Goal: Find contact information: Find contact information

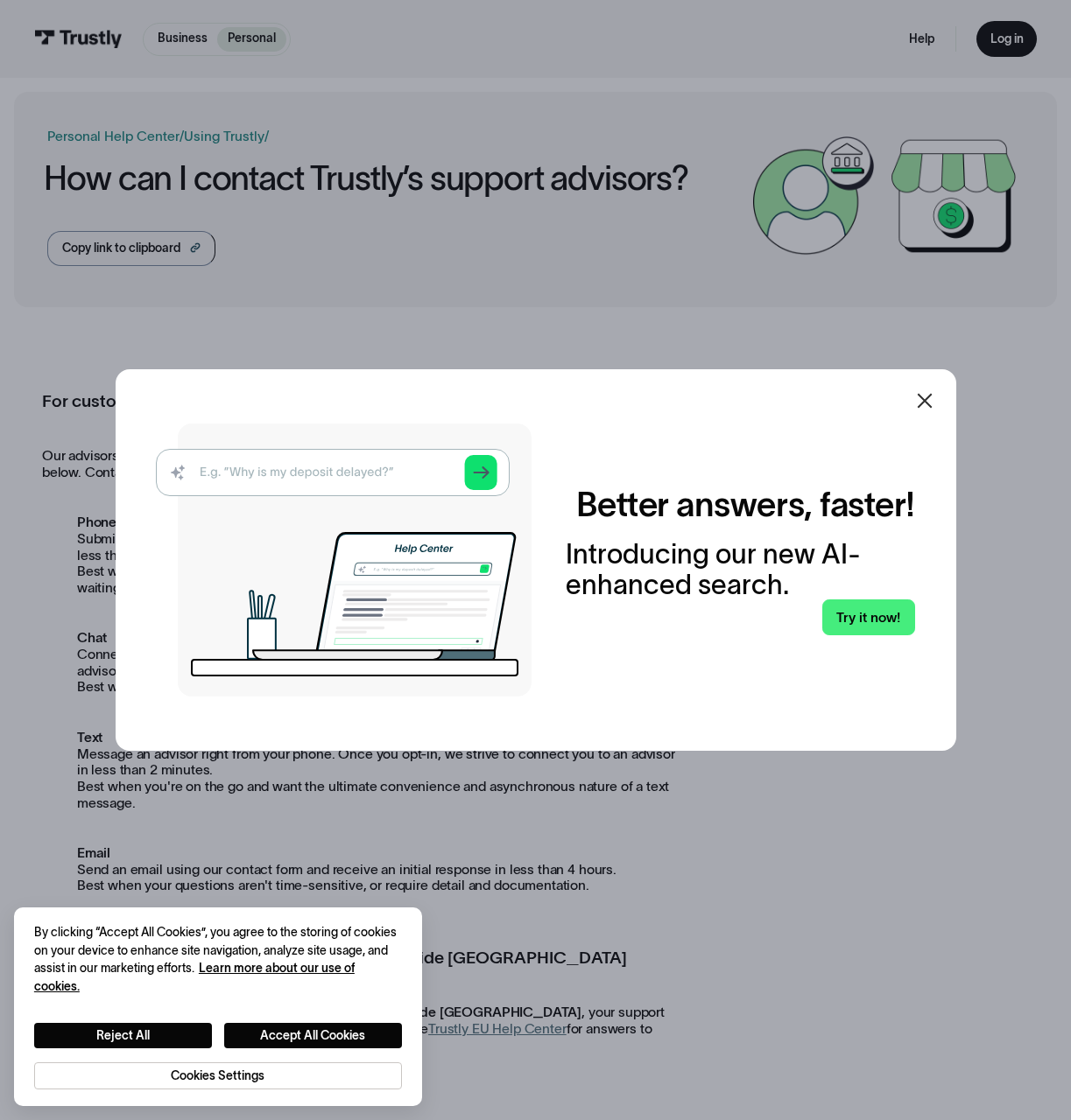
click at [935, 404] on icon at bounding box center [925, 400] width 21 height 21
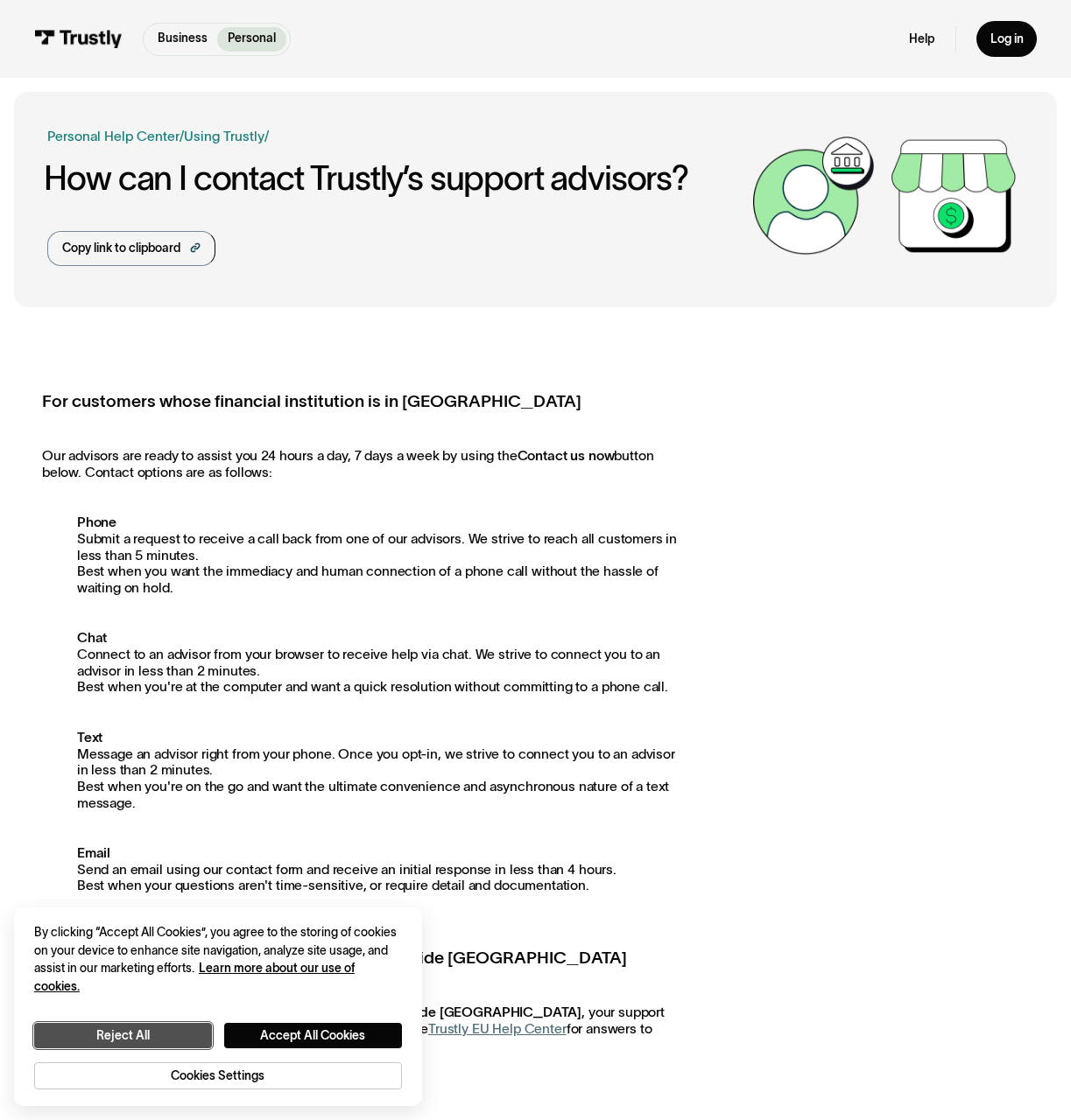
click at [166, 1034] on button "Reject All" at bounding box center [123, 1035] width 178 height 26
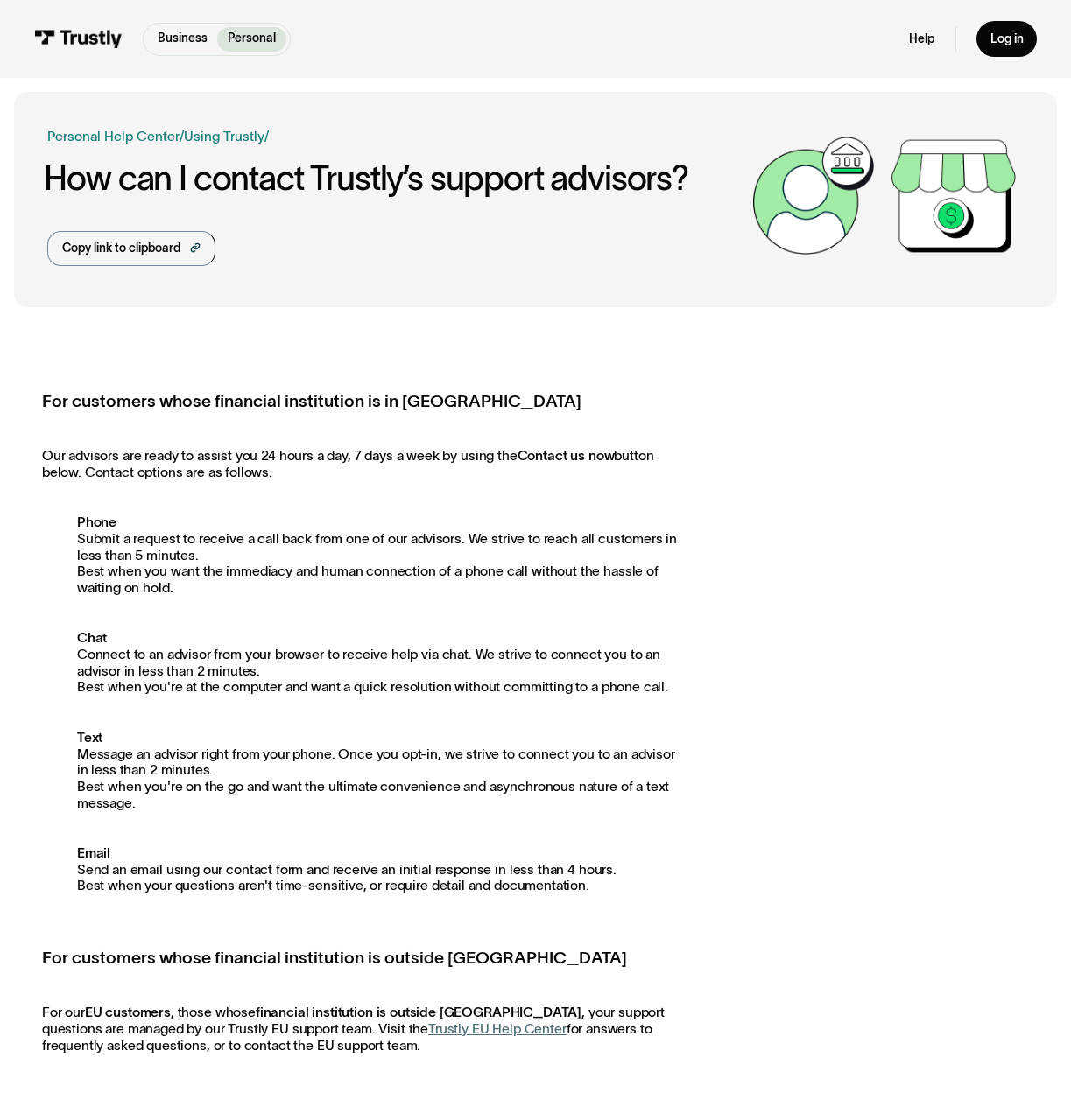
click at [673, 494] on div "For customers whose financial institution is in [GEOGRAPHIC_DATA] Our advisors …" at bounding box center [360, 721] width 635 height 665
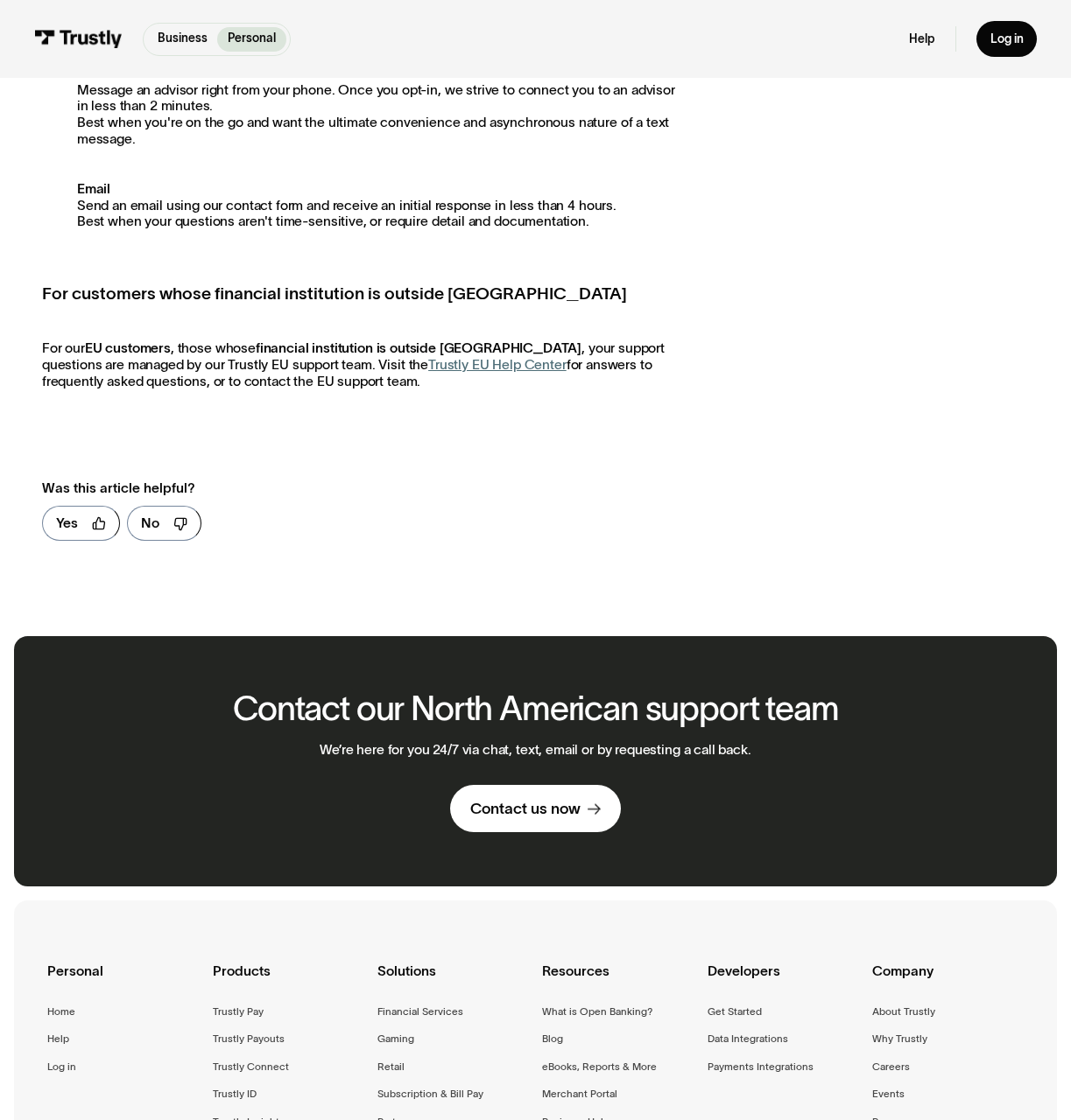
scroll to position [787, 0]
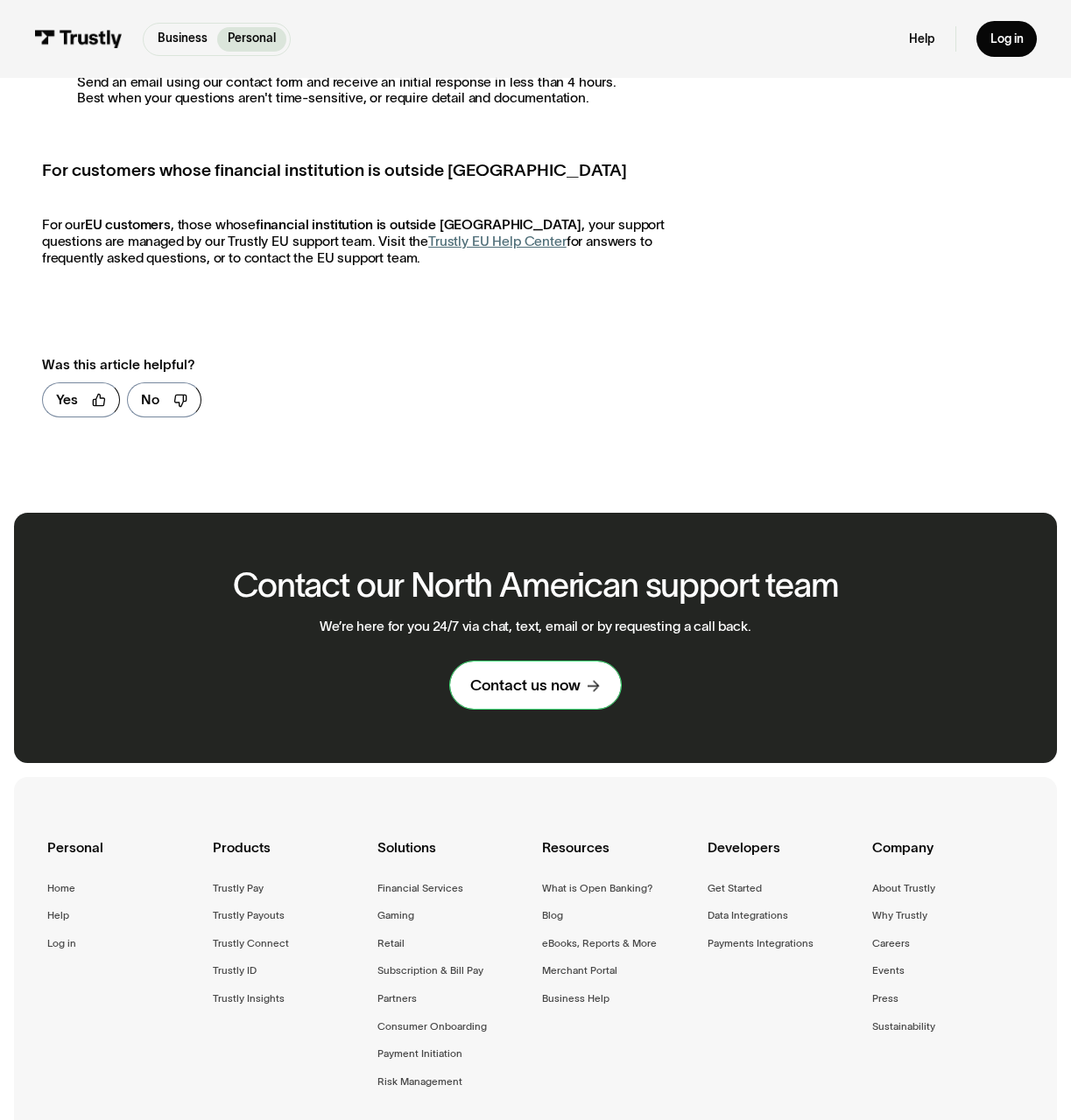
click at [604, 682] on link "Contact us now" at bounding box center [536, 686] width 171 height 48
